Goal: Task Accomplishment & Management: Manage account settings

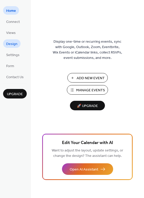
click at [6, 44] on span "Design" at bounding box center [11, 43] width 11 height 5
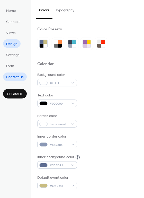
click at [13, 79] on span "Contact Us" at bounding box center [14, 77] width 17 height 5
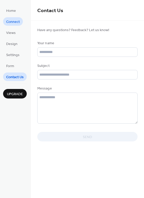
click at [10, 19] on span "Connect" at bounding box center [13, 21] width 14 height 5
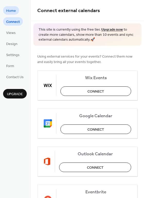
click at [11, 6] on link "Home" at bounding box center [11, 10] width 16 height 8
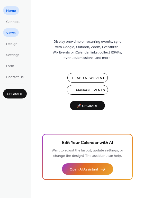
click at [15, 35] on span "Views" at bounding box center [11, 32] width 10 height 5
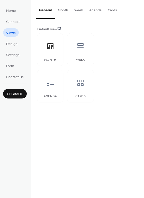
click at [64, 7] on button "Month" at bounding box center [63, 9] width 16 height 18
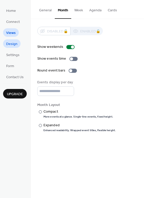
click at [16, 42] on span "Design" at bounding box center [11, 43] width 11 height 5
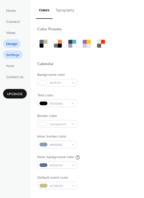
click at [13, 51] on link "Settings" at bounding box center [13, 54] width 20 height 8
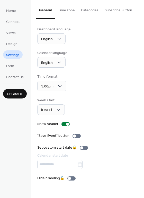
click at [12, 60] on ul "Home Connect Views Design Settings Form Contact Us" at bounding box center [15, 43] width 24 height 75
click at [11, 72] on ul "Home Connect Views Design Settings Form Contact Us" at bounding box center [15, 43] width 24 height 75
click at [11, 66] on span "Form" at bounding box center [10, 65] width 8 height 5
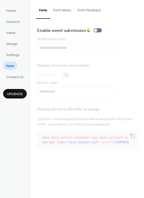
click at [12, 82] on div "Home Connect Views Design Settings Form Contact Us Upgrade" at bounding box center [15, 99] width 31 height 198
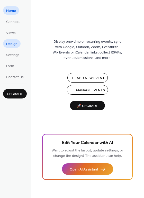
click at [17, 41] on link "Design" at bounding box center [11, 43] width 17 height 8
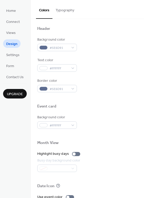
scroll to position [169, 0]
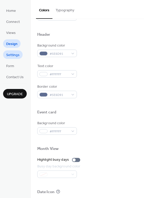
click at [17, 56] on span "Settings" at bounding box center [12, 54] width 13 height 5
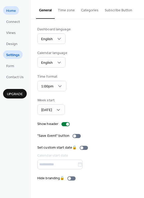
click at [12, 11] on span "Home" at bounding box center [11, 10] width 10 height 5
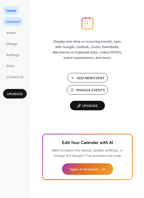
click at [15, 20] on span "Connect" at bounding box center [13, 21] width 14 height 5
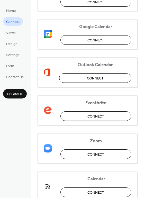
scroll to position [108, 0]
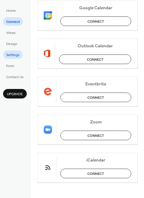
click at [16, 55] on span "Settings" at bounding box center [12, 54] width 13 height 5
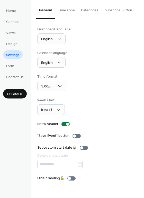
click at [71, 9] on button "Time zone" at bounding box center [66, 9] width 23 height 18
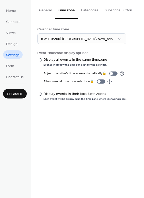
click at [50, 11] on button "General" at bounding box center [45, 9] width 19 height 18
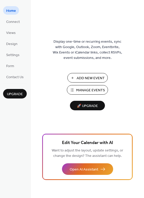
click at [94, 88] on span "Manage Events" at bounding box center [90, 90] width 29 height 5
click at [88, 81] on button "Add New Event" at bounding box center [87, 78] width 40 height 10
click at [81, 92] on span "Manage Events" at bounding box center [90, 90] width 29 height 5
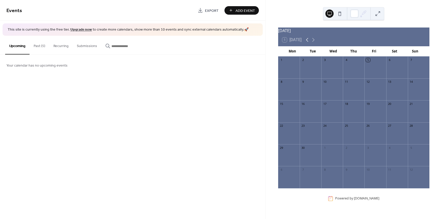
click at [309, 43] on icon at bounding box center [307, 40] width 6 height 6
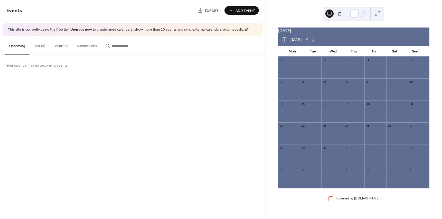
click at [309, 43] on icon at bounding box center [307, 40] width 6 height 6
click at [308, 42] on icon at bounding box center [307, 40] width 2 height 4
click at [309, 43] on icon at bounding box center [307, 40] width 6 height 6
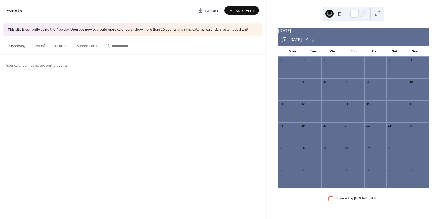
click at [309, 43] on icon at bounding box center [307, 40] width 6 height 6
click at [313, 43] on icon at bounding box center [313, 40] width 6 height 6
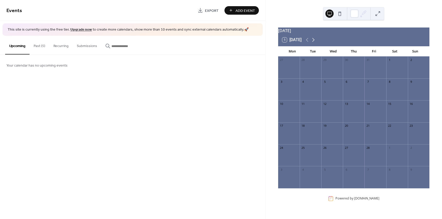
click at [313, 43] on icon at bounding box center [313, 40] width 6 height 6
click at [336, 112] on div "Winter Social" at bounding box center [335, 109] width 19 height 4
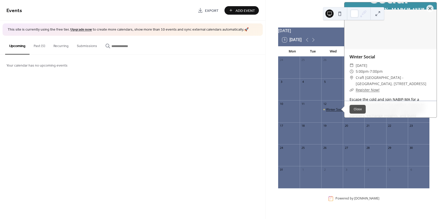
click at [336, 112] on div "Winter Social" at bounding box center [335, 109] width 19 height 4
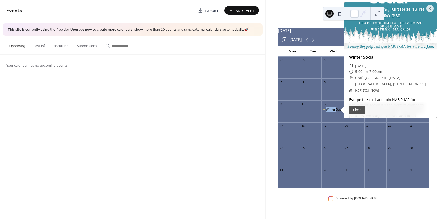
click at [336, 112] on div "Winter Social" at bounding box center [335, 109] width 19 height 4
click at [378, 12] on button at bounding box center [378, 14] width 8 height 8
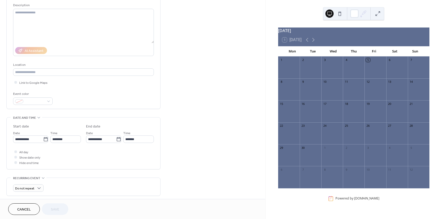
scroll to position [41, 0]
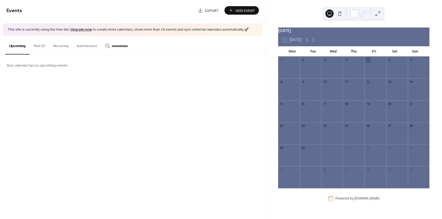
click at [41, 45] on button "Past (5)" at bounding box center [40, 45] width 20 height 18
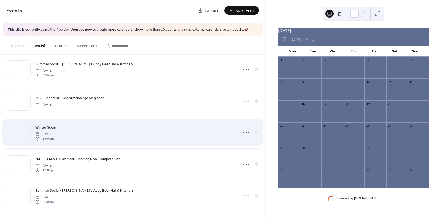
scroll to position [9, 0]
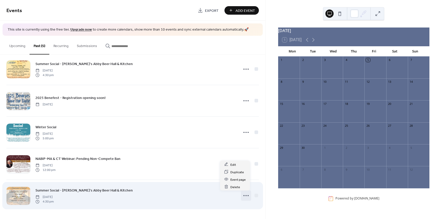
click at [246, 199] on icon at bounding box center [246, 195] width 8 height 8
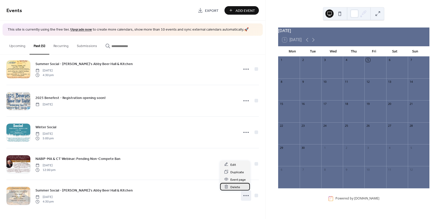
click at [235, 187] on span "Delete" at bounding box center [236, 186] width 10 height 5
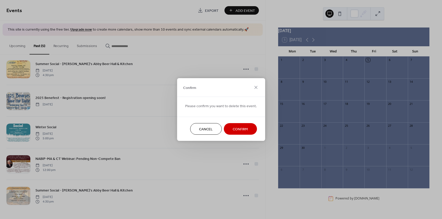
click at [234, 130] on span "Confirm" at bounding box center [240, 129] width 15 height 5
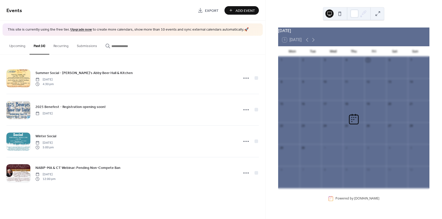
scroll to position [0, 0]
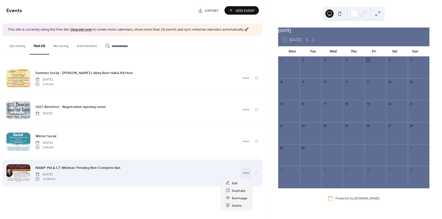
click at [245, 173] on icon at bounding box center [246, 173] width 8 height 8
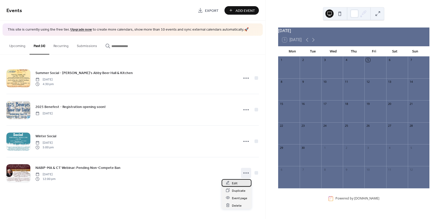
click at [233, 183] on span "Edit" at bounding box center [235, 182] width 6 height 5
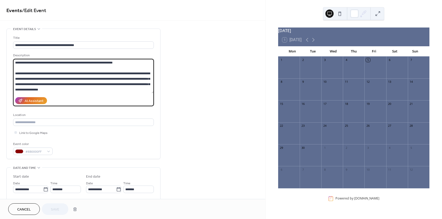
drag, startPoint x: 69, startPoint y: 90, endPoint x: 10, endPoint y: 58, distance: 67.3
click at [10, 58] on div "**********" at bounding box center [84, 94] width 154 height 130
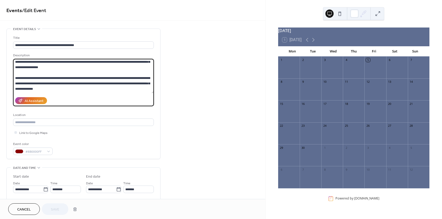
drag, startPoint x: 85, startPoint y: 92, endPoint x: 49, endPoint y: 74, distance: 40.8
click at [49, 74] on textarea "**********" at bounding box center [83, 76] width 141 height 34
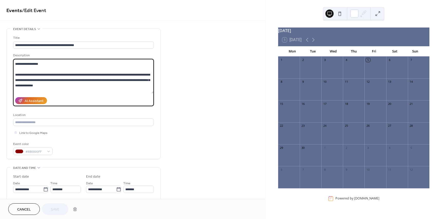
click at [81, 74] on textarea "**********" at bounding box center [83, 76] width 141 height 34
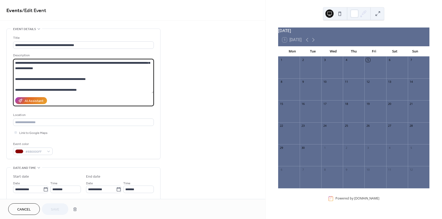
scroll to position [43, 0]
click at [77, 88] on textarea "**********" at bounding box center [83, 76] width 141 height 34
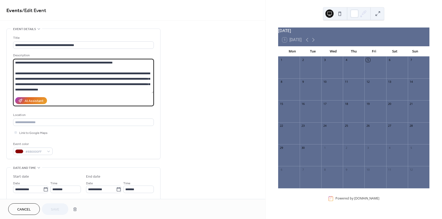
drag, startPoint x: 79, startPoint y: 91, endPoint x: 12, endPoint y: 41, distance: 84.2
click at [12, 41] on div "**********" at bounding box center [84, 94] width 154 height 130
paste textarea "**********"
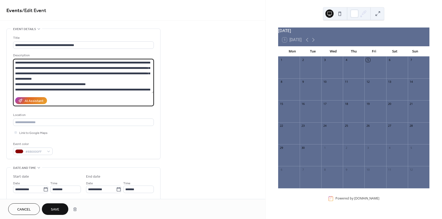
click at [35, 62] on textarea "**********" at bounding box center [83, 76] width 141 height 34
click at [65, 79] on textarea "**********" at bounding box center [83, 76] width 141 height 34
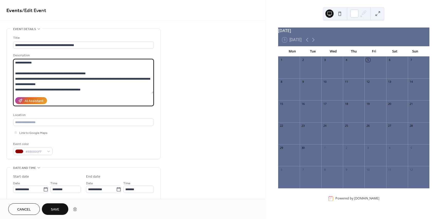
click at [62, 82] on textarea "**********" at bounding box center [83, 76] width 141 height 34
drag, startPoint x: 62, startPoint y: 83, endPoint x: 15, endPoint y: 80, distance: 46.6
click at [15, 80] on textarea "**********" at bounding box center [83, 76] width 141 height 34
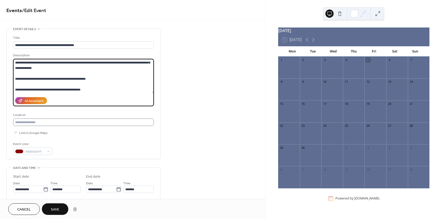
type textarea "**********"
click at [35, 121] on input "text" at bounding box center [83, 121] width 141 height 7
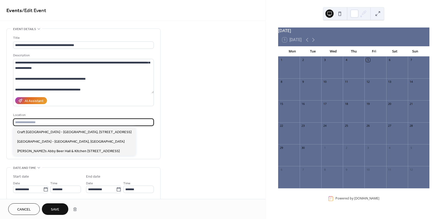
click at [188, 110] on div "**********" at bounding box center [133, 186] width 266 height 315
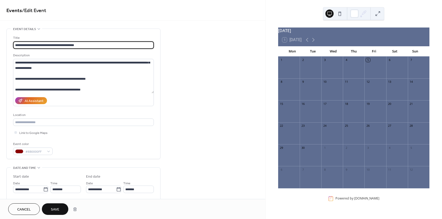
drag, startPoint x: 92, startPoint y: 44, endPoint x: 49, endPoint y: 42, distance: 42.7
click at [49, 42] on input "**********" at bounding box center [83, 44] width 141 height 7
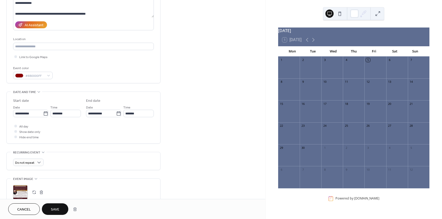
scroll to position [77, 0]
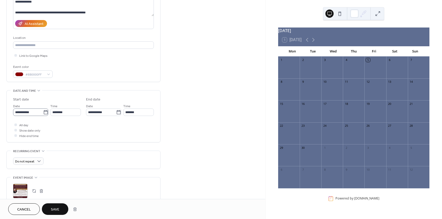
type input "**********"
click at [45, 113] on icon at bounding box center [45, 112] width 5 height 5
click at [43, 113] on input "**********" at bounding box center [28, 111] width 30 height 7
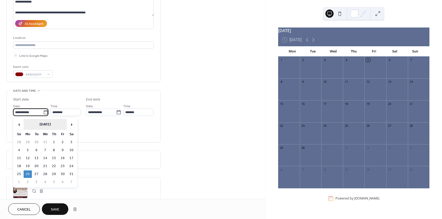
click at [47, 125] on th "August 2024" at bounding box center [45, 124] width 43 height 11
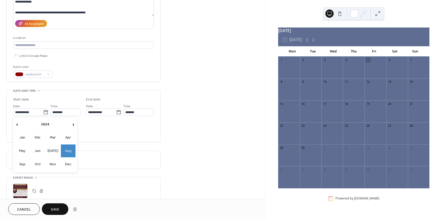
click at [47, 125] on th "2024" at bounding box center [45, 124] width 51 height 11
click at [50, 150] on td "2025" at bounding box center [52, 150] width 15 height 13
click at [29, 164] on td "Sep" at bounding box center [22, 164] width 15 height 13
click at [44, 163] on td "24" at bounding box center [45, 165] width 8 height 7
type input "**********"
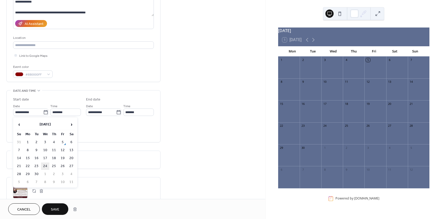
type input "**********"
click at [117, 113] on icon at bounding box center [118, 112] width 5 height 5
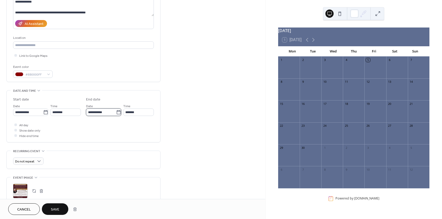
click at [116, 113] on input "**********" at bounding box center [101, 111] width 30 height 7
click at [67, 127] on div "All day Show date only Hide end time" at bounding box center [83, 130] width 141 height 16
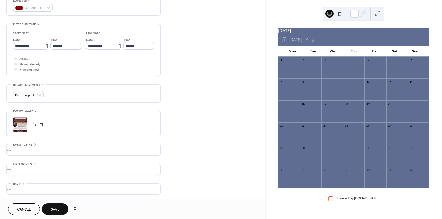
scroll to position [144, 0]
click at [42, 124] on button "button" at bounding box center [41, 123] width 7 height 7
click at [22, 126] on icon at bounding box center [20, 124] width 8 height 8
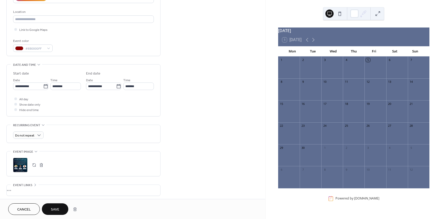
scroll to position [93, 0]
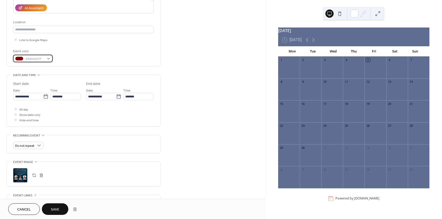
click at [48, 58] on div "#8B0000FF" at bounding box center [33, 58] width 40 height 7
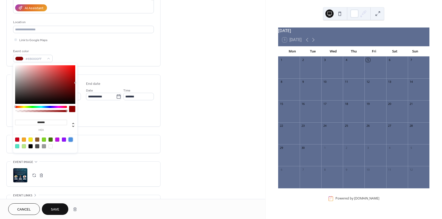
click at [72, 139] on div at bounding box center [71, 140] width 4 height 4
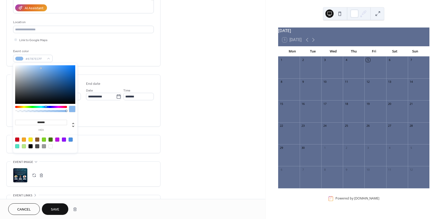
type input "*******"
drag, startPoint x: 60, startPoint y: 70, endPoint x: 41, endPoint y: 68, distance: 19.1
click at [41, 68] on div at bounding box center [45, 84] width 60 height 39
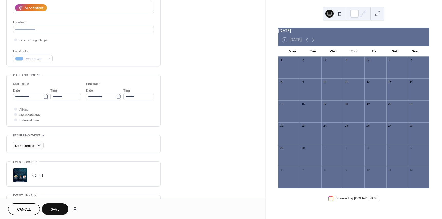
click at [93, 139] on div "Do not repeat" at bounding box center [83, 144] width 141 height 18
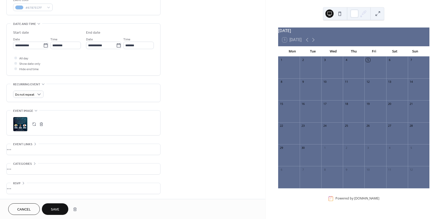
scroll to position [144, 0]
click at [22, 151] on div "•••" at bounding box center [84, 149] width 154 height 11
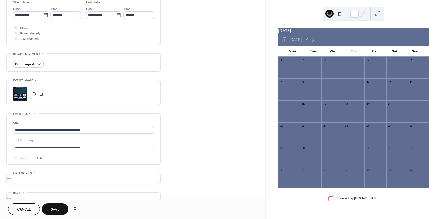
scroll to position [184, 0]
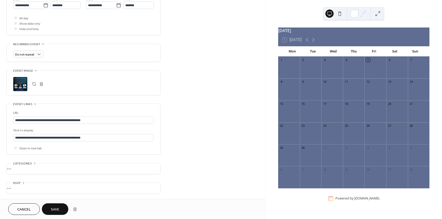
click at [37, 106] on div "Event links" at bounding box center [25, 103] width 28 height 5
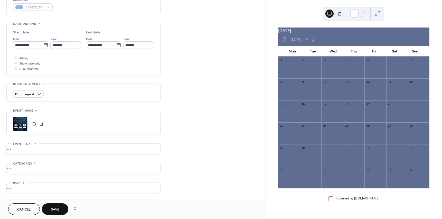
scroll to position [144, 0]
click at [37, 113] on div "Event image" at bounding box center [25, 110] width 29 height 5
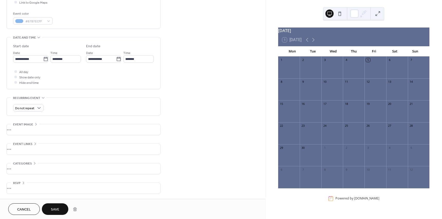
click at [35, 126] on div "•••" at bounding box center [84, 129] width 154 height 11
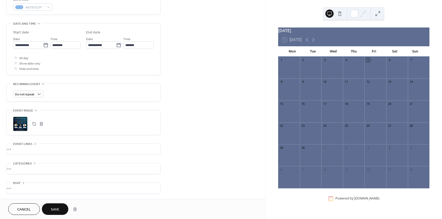
click at [32, 143] on div "Event links" at bounding box center [25, 143] width 28 height 5
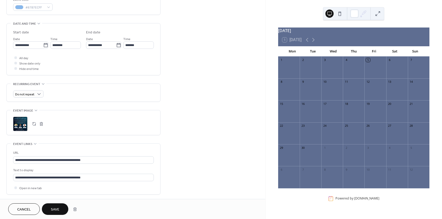
scroll to position [184, 0]
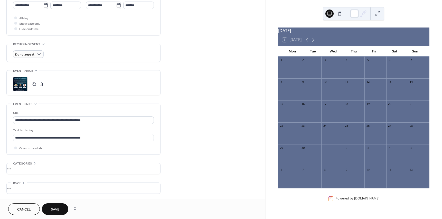
click at [34, 105] on icon at bounding box center [35, 104] width 4 height 4
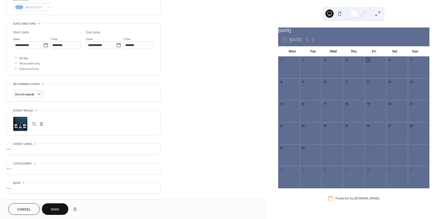
click at [29, 165] on div "•••" at bounding box center [84, 168] width 154 height 11
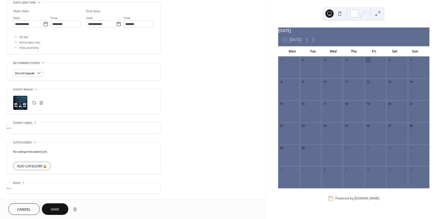
click at [35, 146] on div "No categories added yet. Add Category 🔒" at bounding box center [83, 158] width 141 height 32
click at [21, 182] on icon at bounding box center [23, 183] width 4 height 4
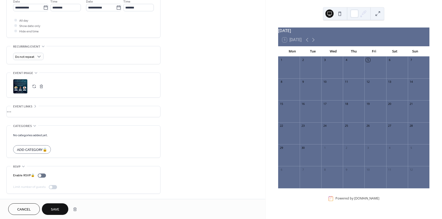
click at [58, 209] on span "Save" at bounding box center [55, 209] width 8 height 5
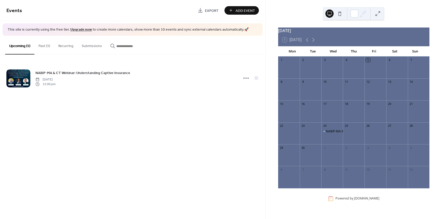
click at [48, 49] on button "Past (3)" at bounding box center [44, 45] width 20 height 18
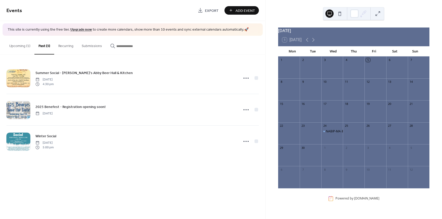
click at [16, 50] on button "Upcoming (1)" at bounding box center [19, 45] width 29 height 18
